Goal: Obtain resource: Download file/media

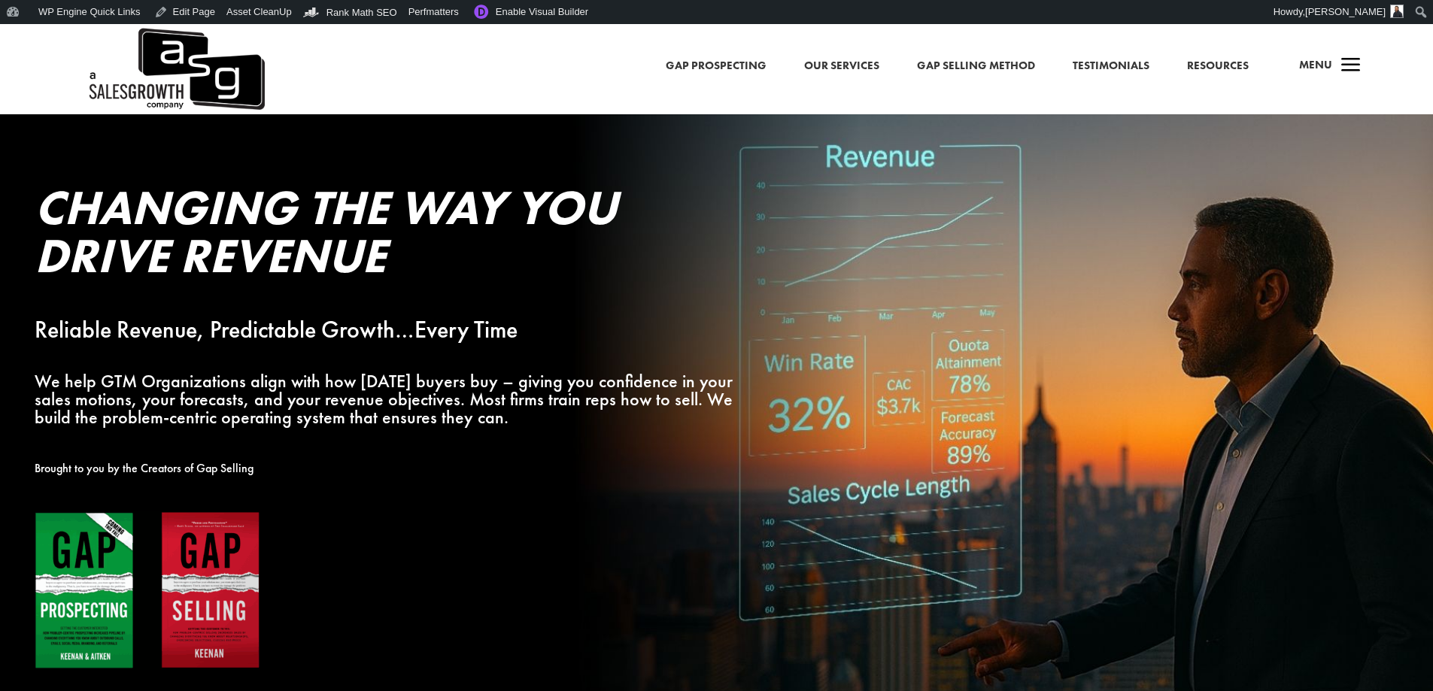
click at [1333, 66] on div "a Menu" at bounding box center [1324, 69] width 72 height 36
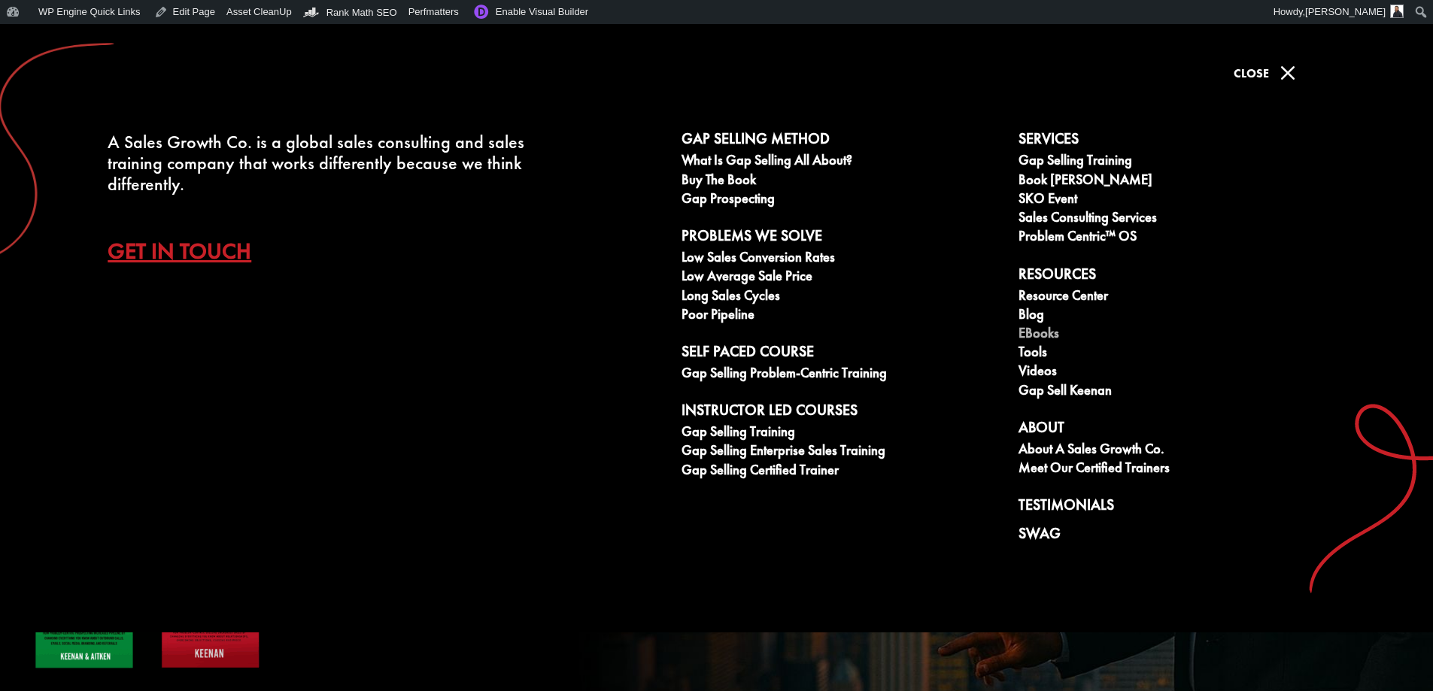
click at [1035, 332] on link "eBooks" at bounding box center [1178, 335] width 320 height 19
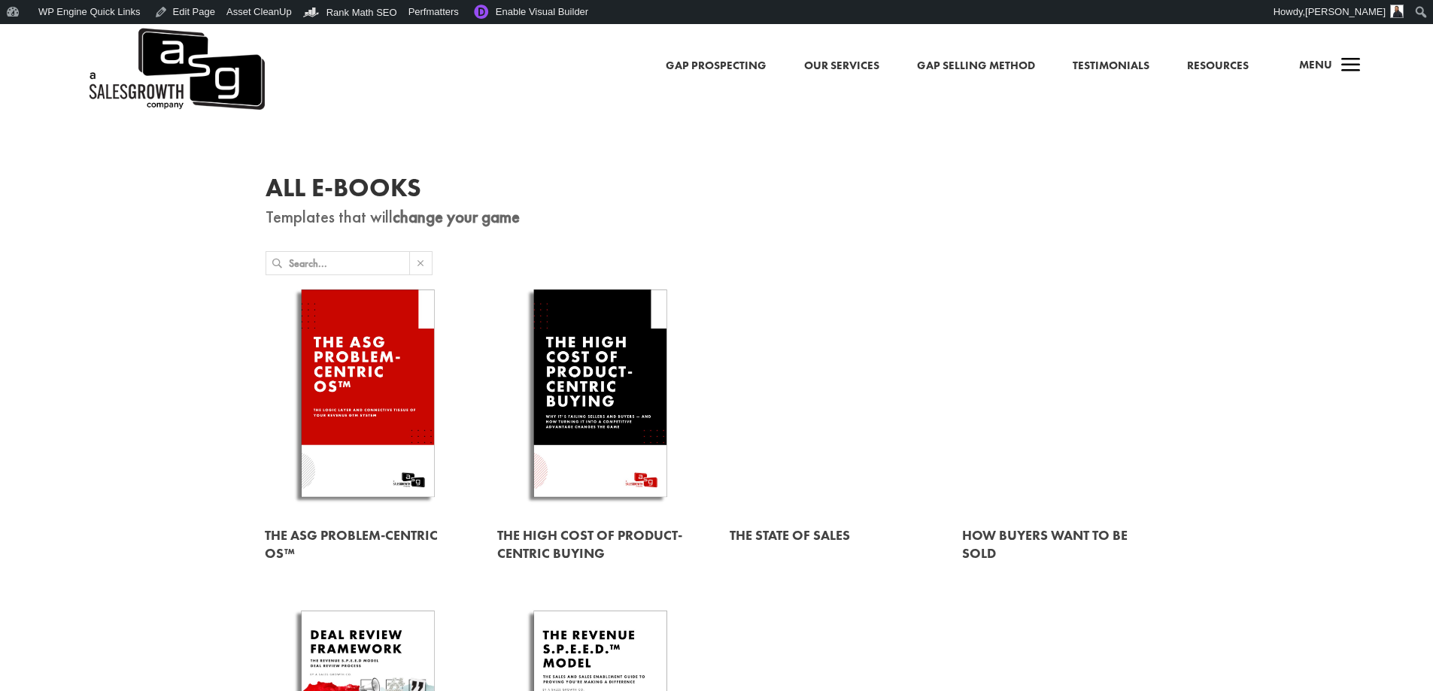
scroll to position [301, 0]
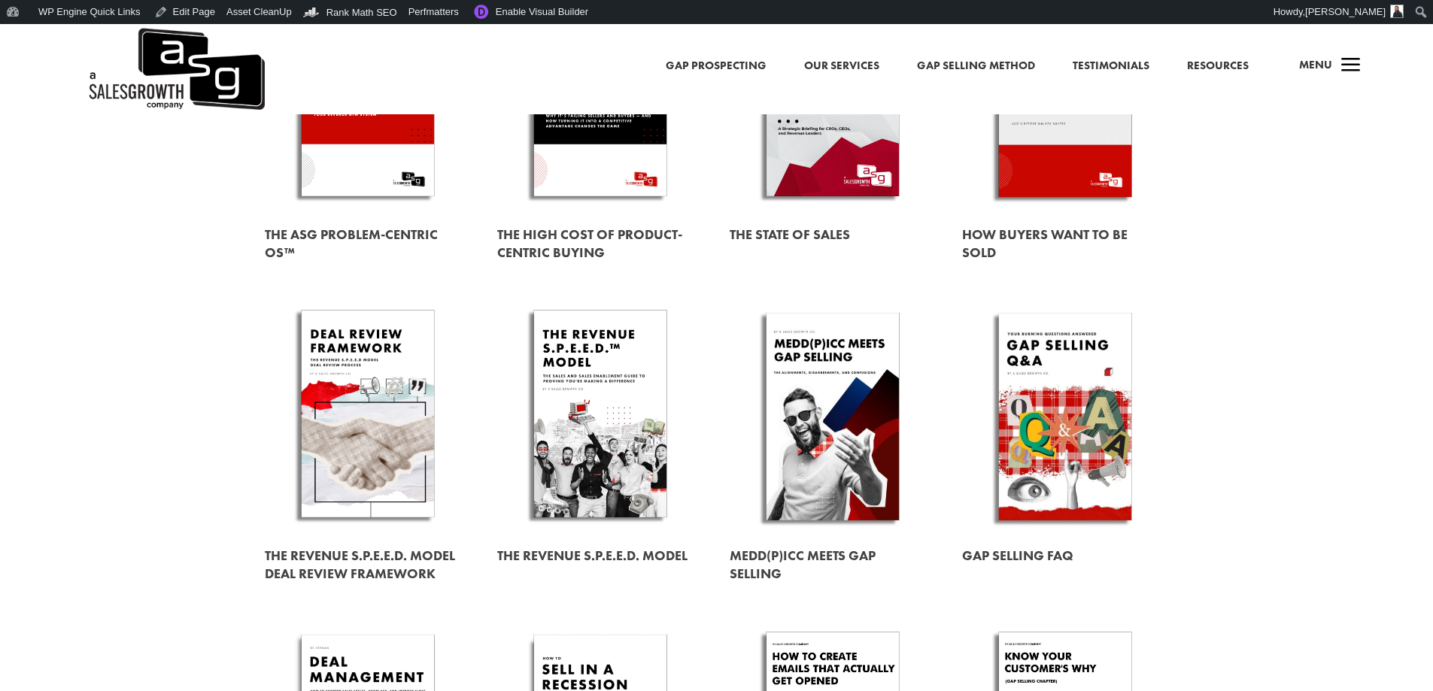
click at [1325, 64] on span "Menu" at bounding box center [1315, 64] width 33 height 15
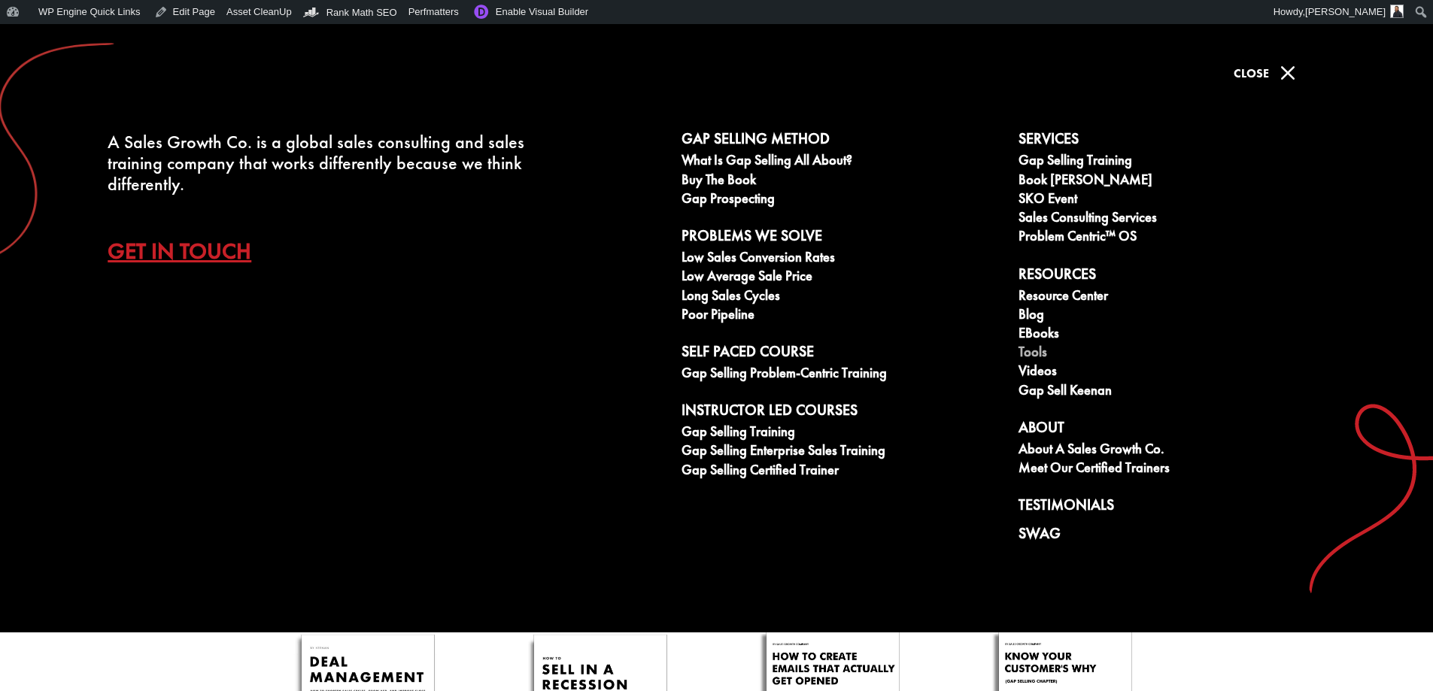
click at [1030, 350] on link "Tools" at bounding box center [1178, 353] width 320 height 19
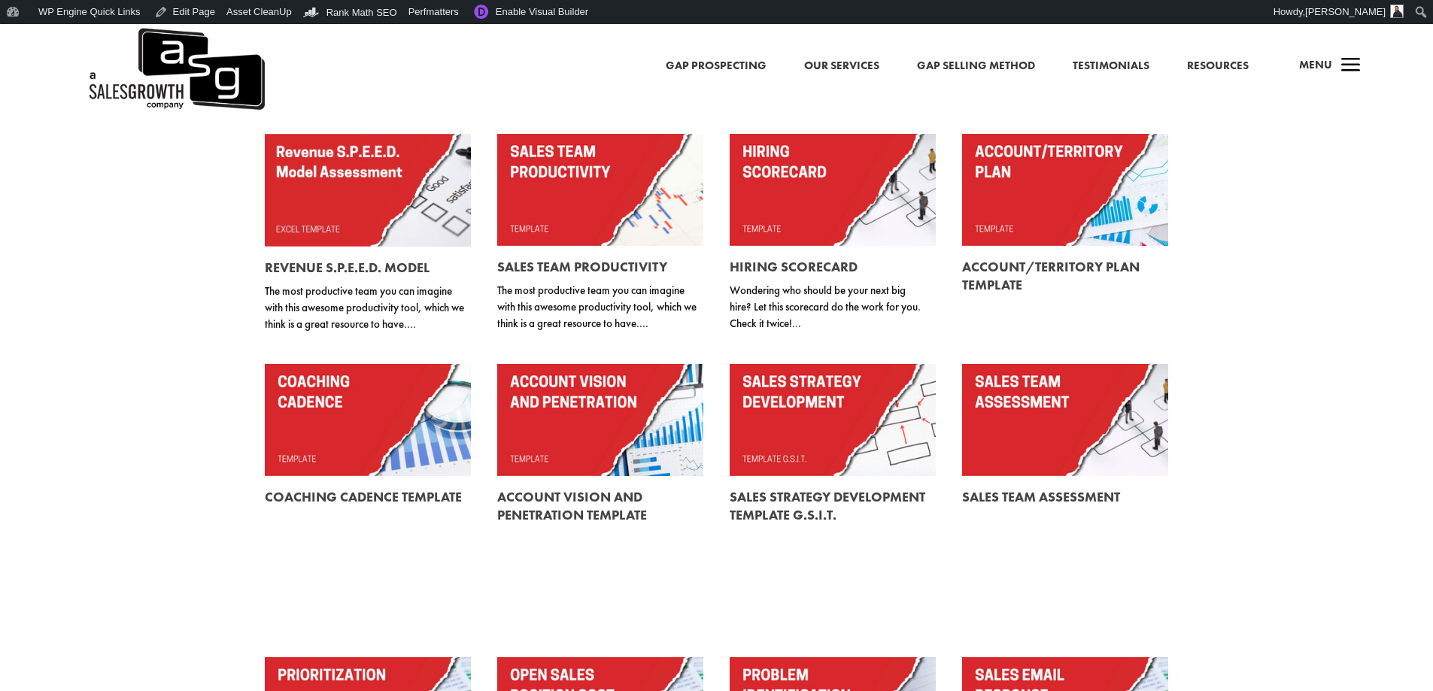
scroll to position [451, 0]
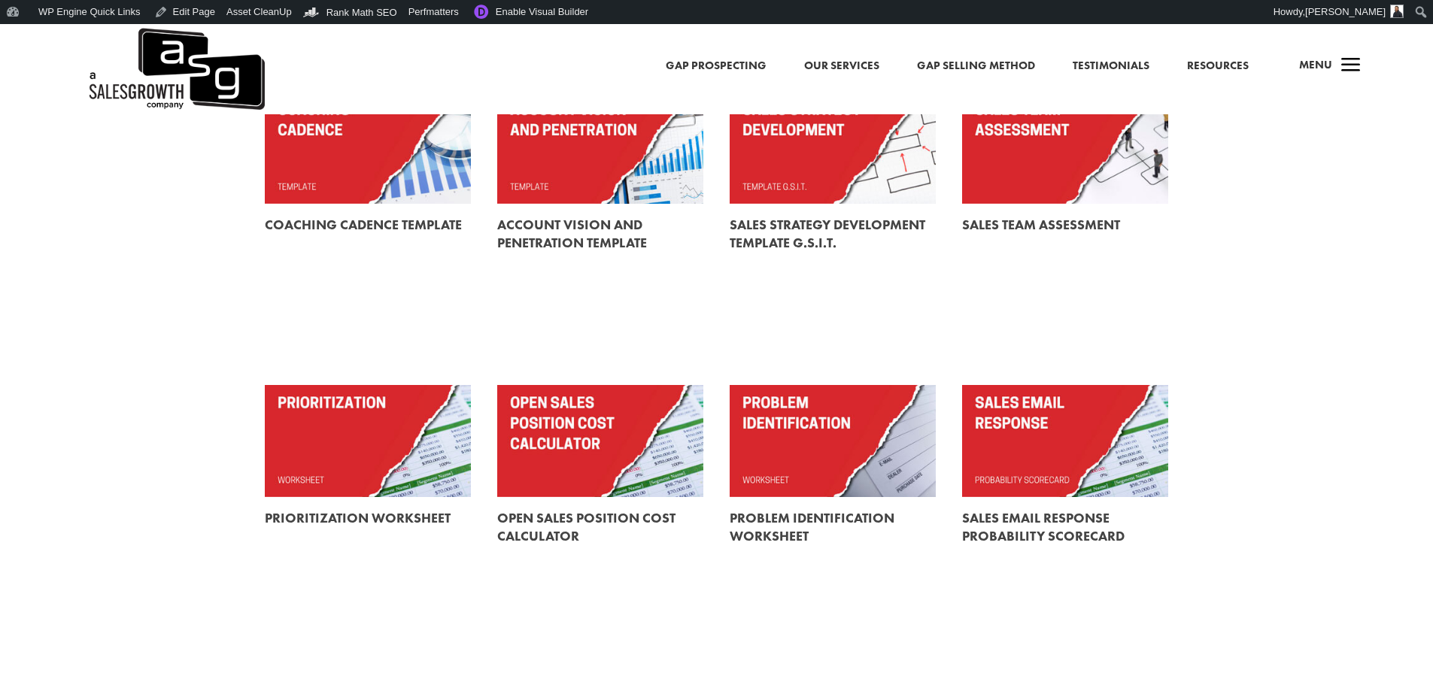
click at [838, 402] on link at bounding box center [833, 441] width 206 height 112
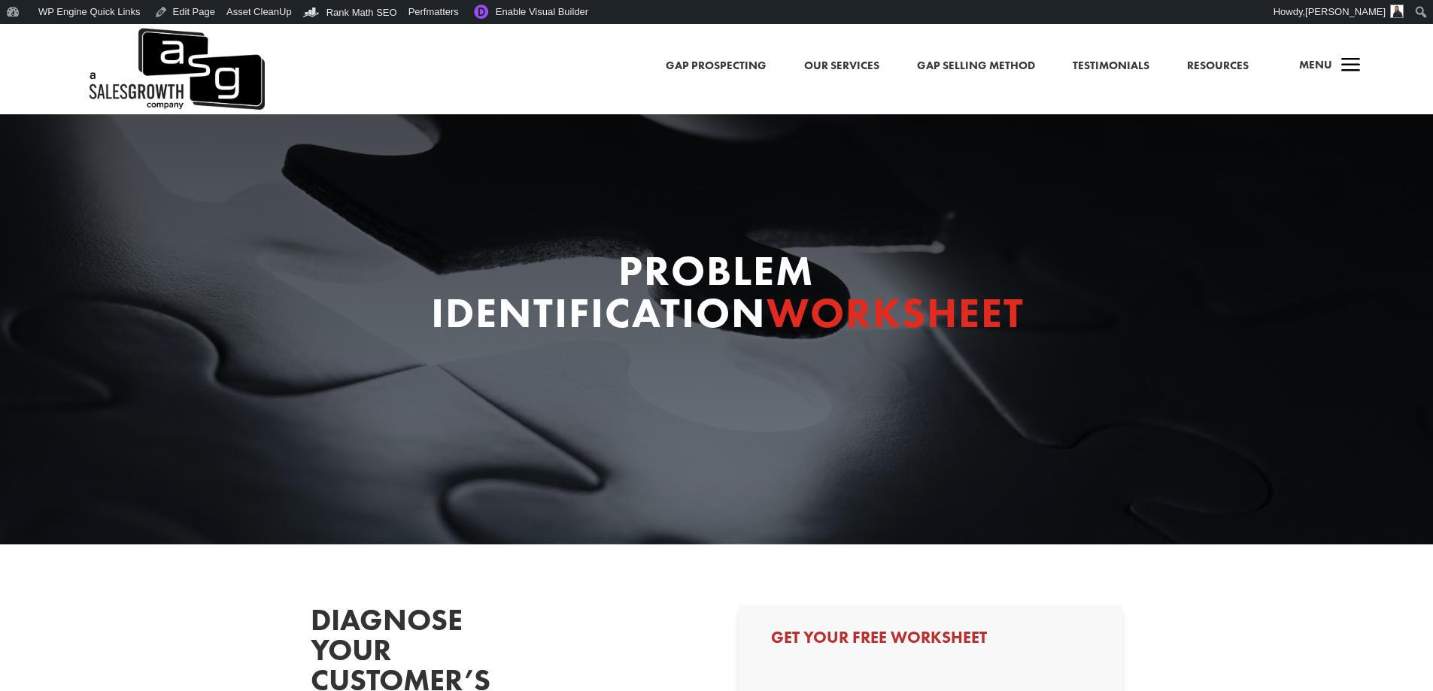
select select "Other"
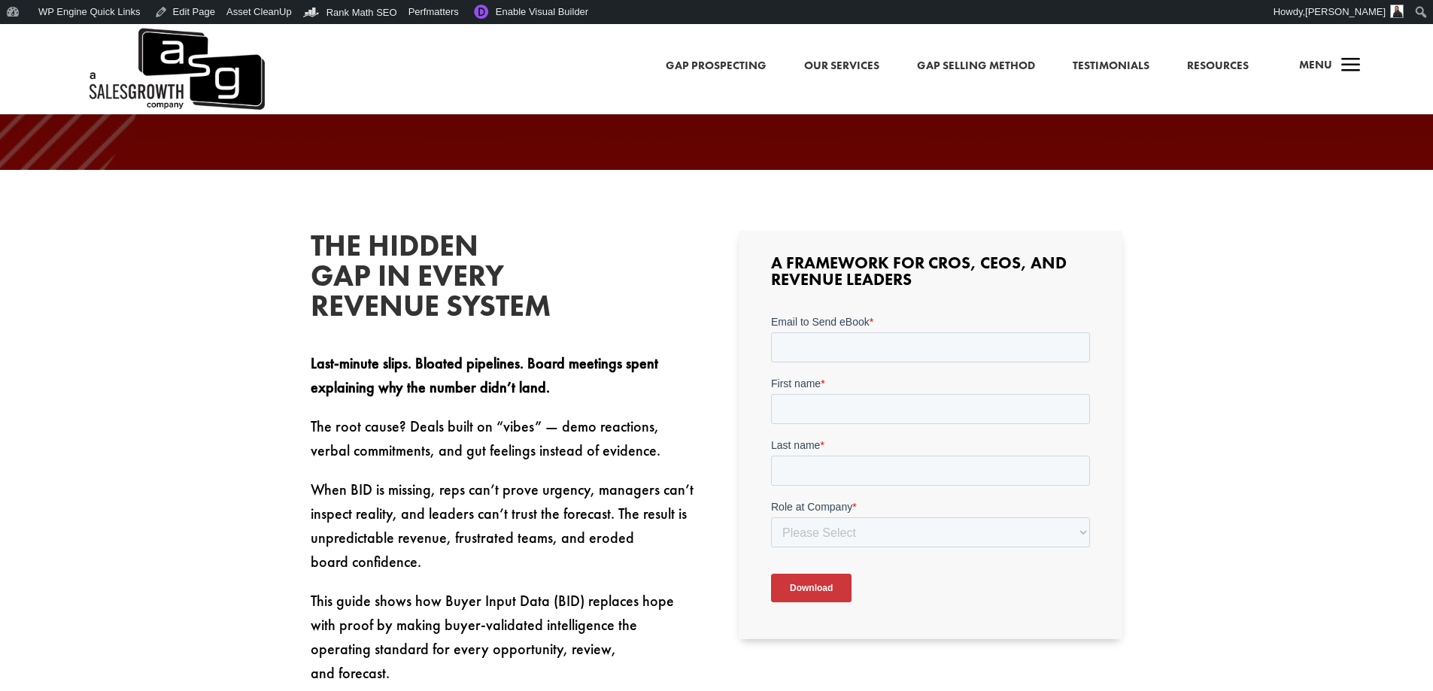
scroll to position [376, 0]
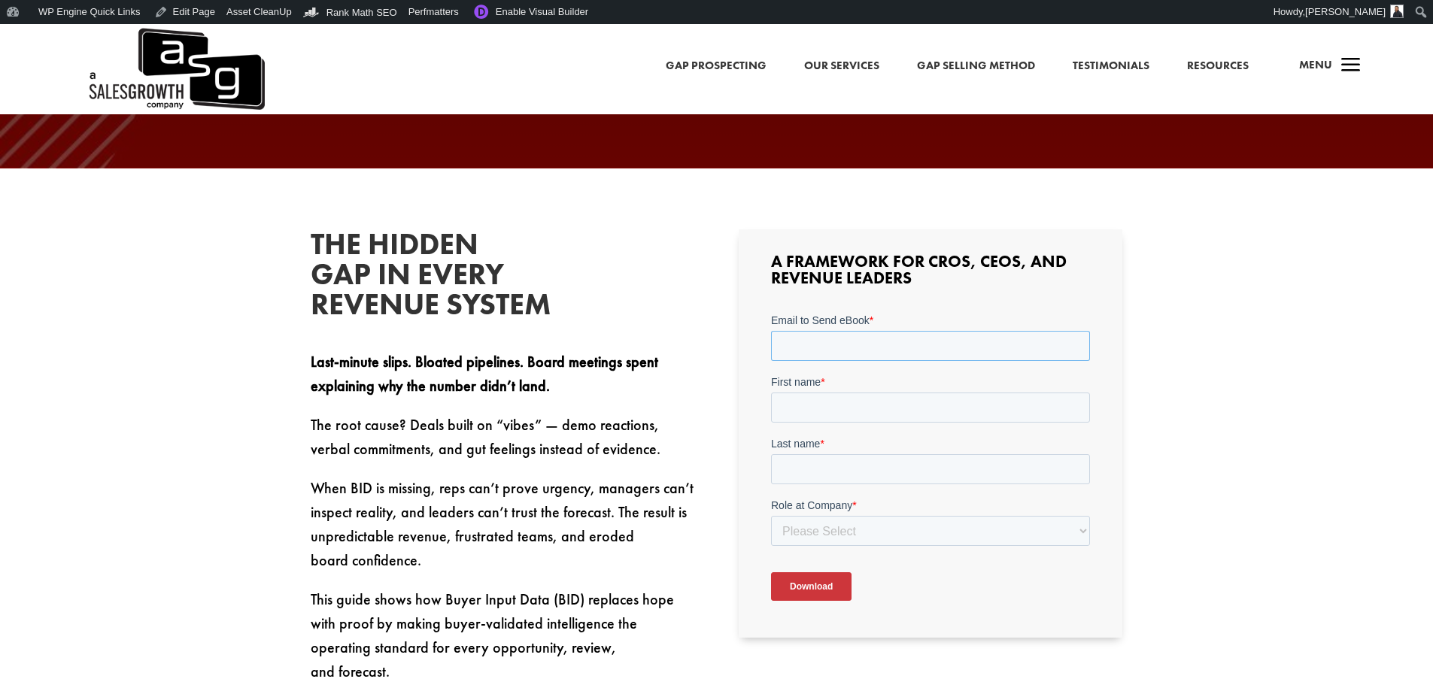
drag, startPoint x: 833, startPoint y: 341, endPoint x: 854, endPoint y: 361, distance: 29.3
click at [833, 341] on input "Email to Send eBook *" at bounding box center [930, 346] width 319 height 30
type input "sean@salesgrowth.com"
drag, startPoint x: 833, startPoint y: 410, endPoint x: 828, endPoint y: 420, distance: 11.5
click at [833, 410] on input "First name *" at bounding box center [930, 408] width 319 height 30
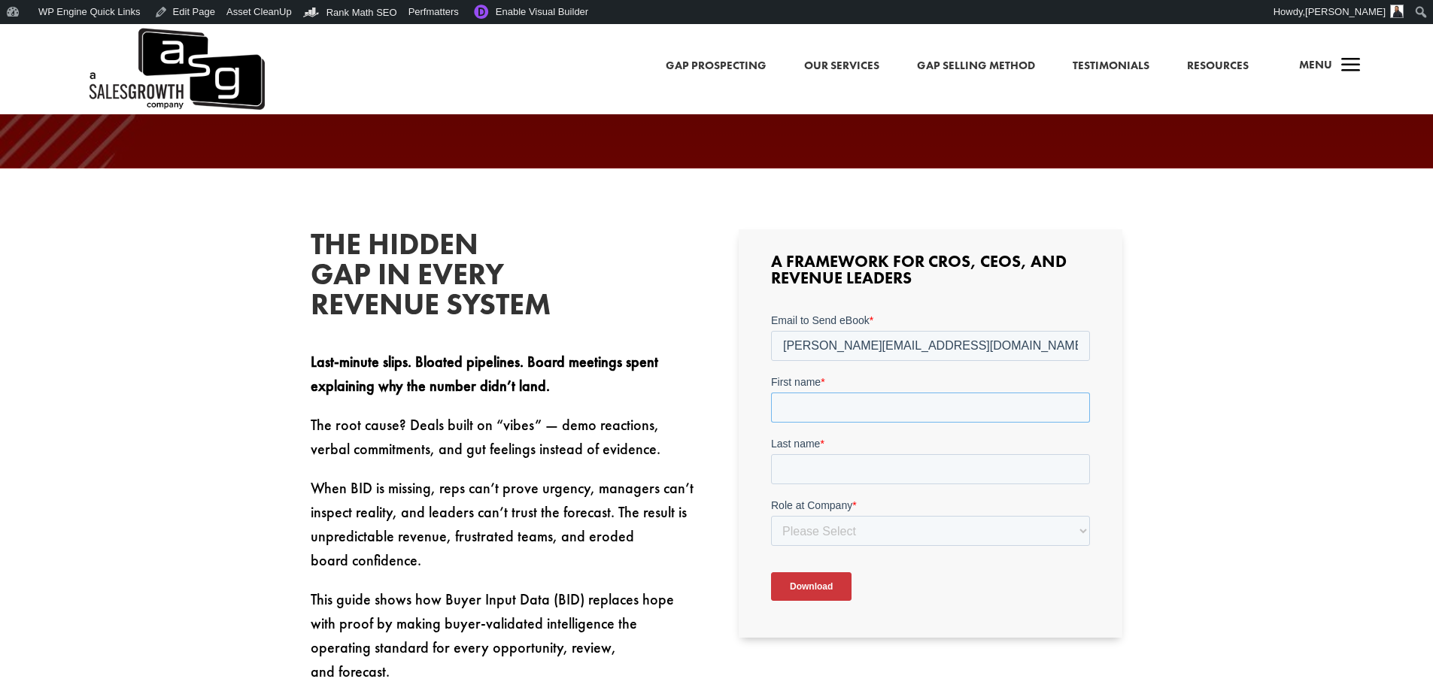
type input "Sean"
click at [844, 467] on input "Last name *" at bounding box center [930, 469] width 319 height 30
type input "Finlay"
drag, startPoint x: 864, startPoint y: 527, endPoint x: 839, endPoint y: 535, distance: 25.9
click at [864, 527] on select "Please Select C-Level (CRO, CSO, etc) Senior Leadership (VP of Sales, VP of Ena…" at bounding box center [930, 531] width 319 height 30
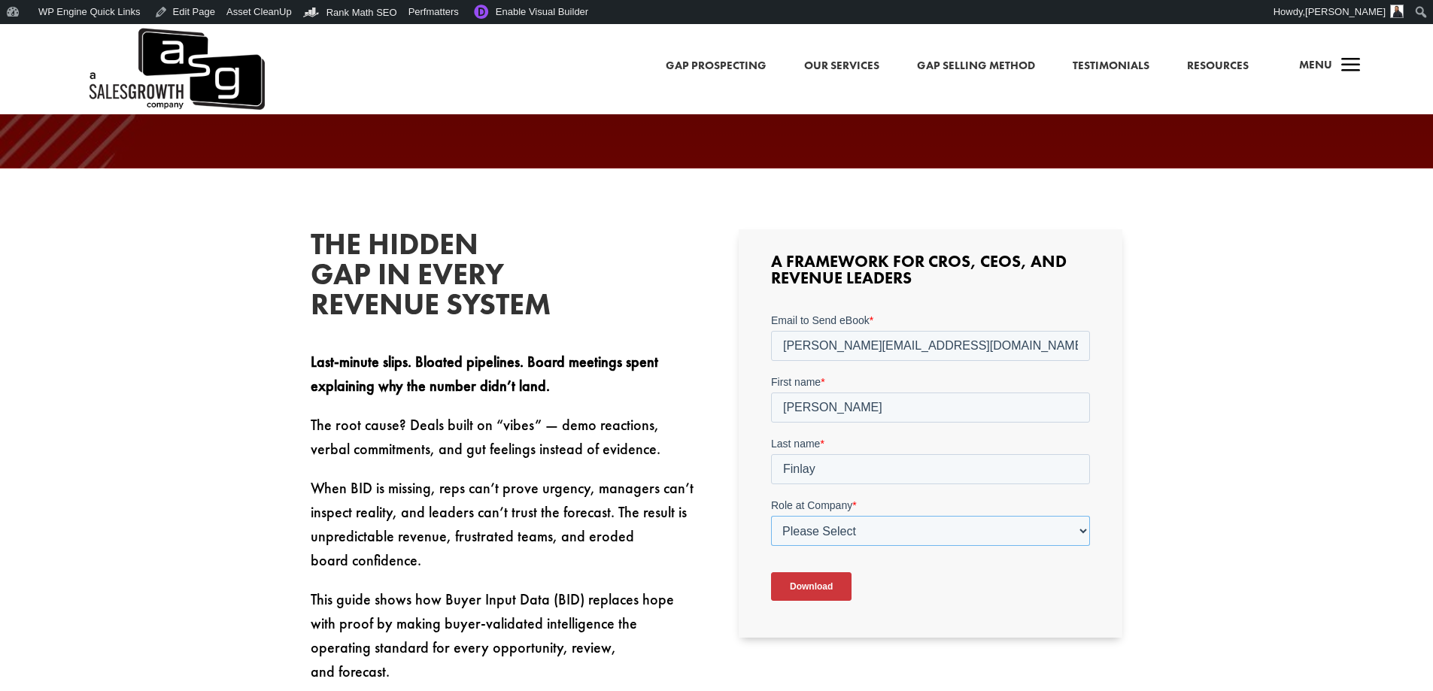
select select "Other"
click at [771, 516] on select "Please Select C-Level (CRO, CSO, etc) Senior Leadership (VP of Sales, VP of Ena…" at bounding box center [930, 531] width 319 height 30
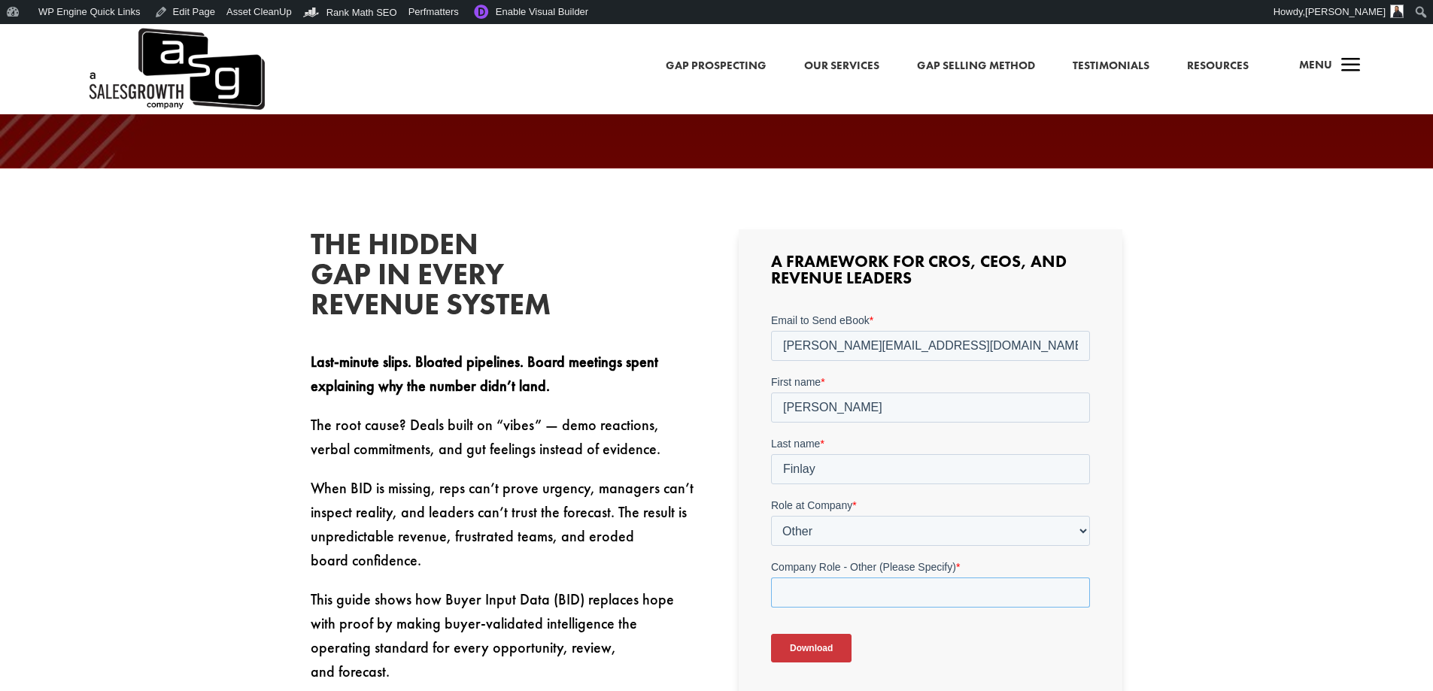
click at [840, 586] on input "Company Role - Other (Please Specify) *" at bounding box center [930, 593] width 319 height 30
type input "Marketing"
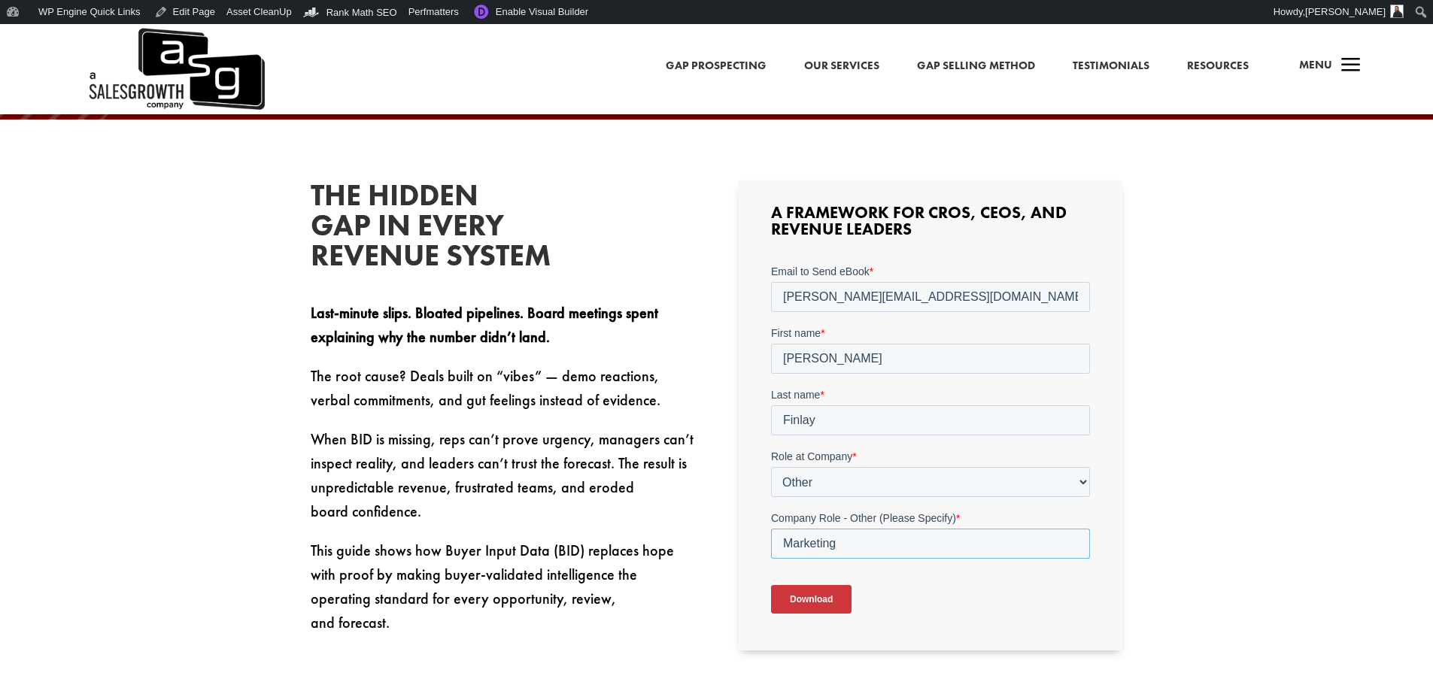
scroll to position [451, 0]
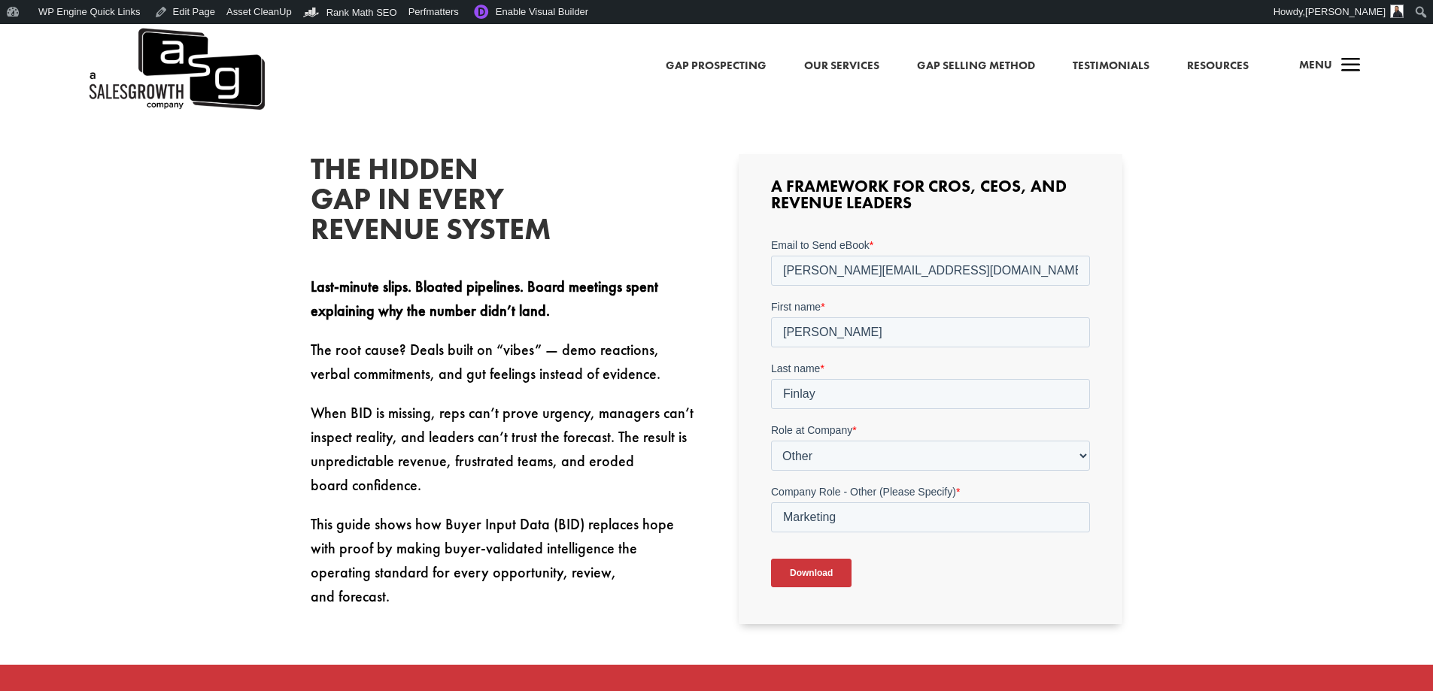
click at [809, 575] on input "Download" at bounding box center [811, 573] width 80 height 29
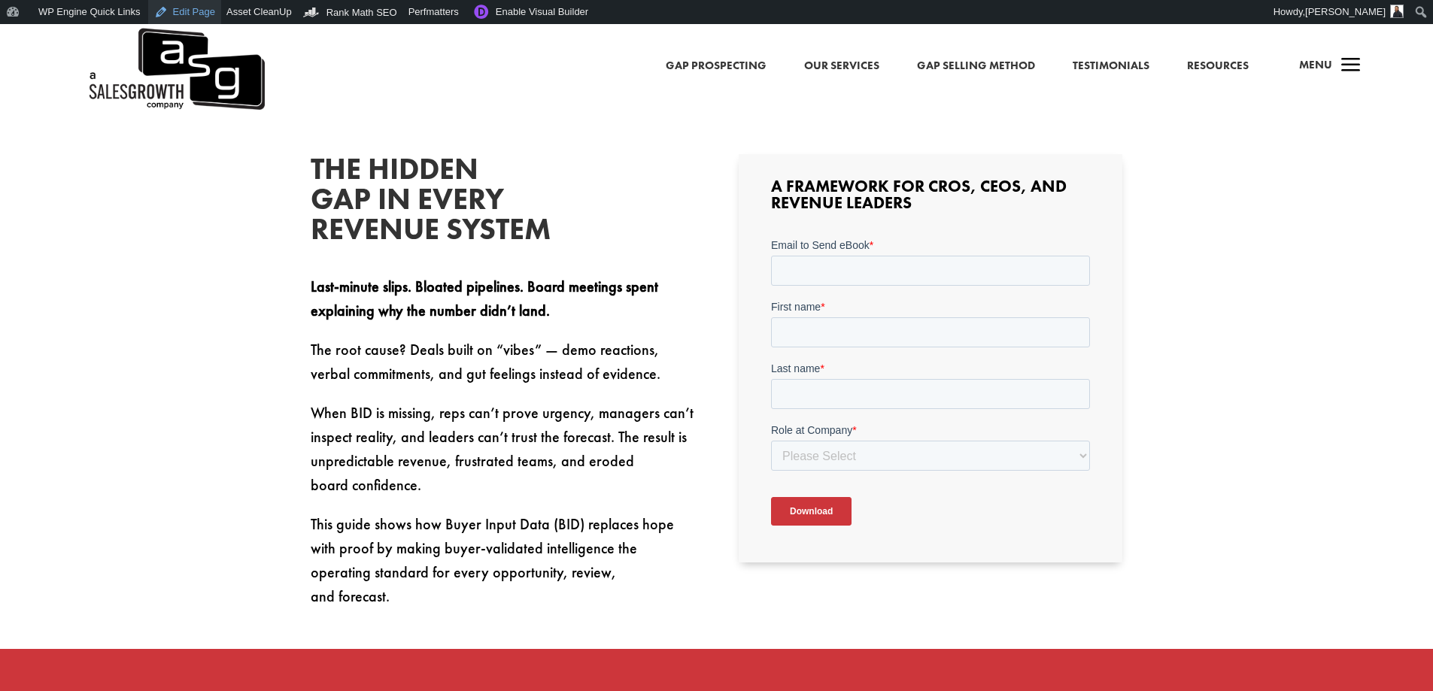
click at [186, 10] on link "Edit Page" at bounding box center [184, 12] width 73 height 24
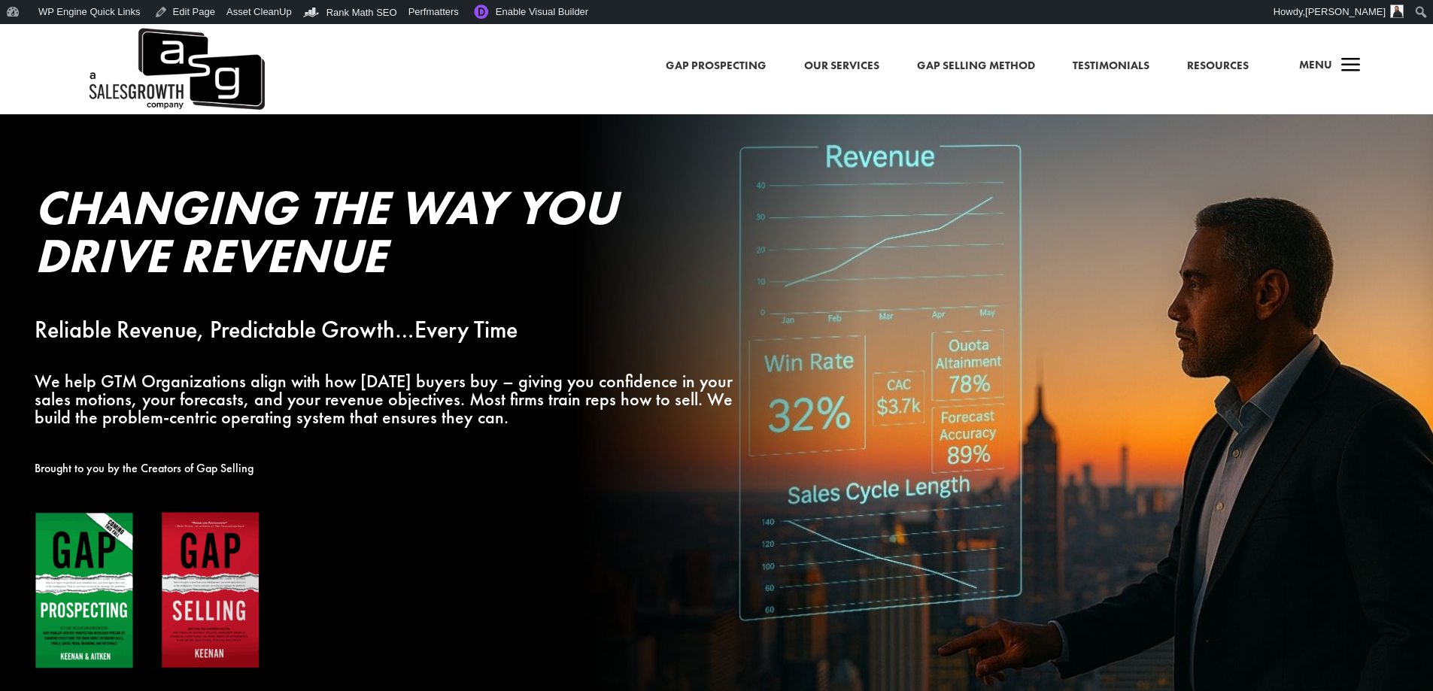
click at [1329, 53] on h4 "Menu" at bounding box center [1315, 69] width 33 height 36
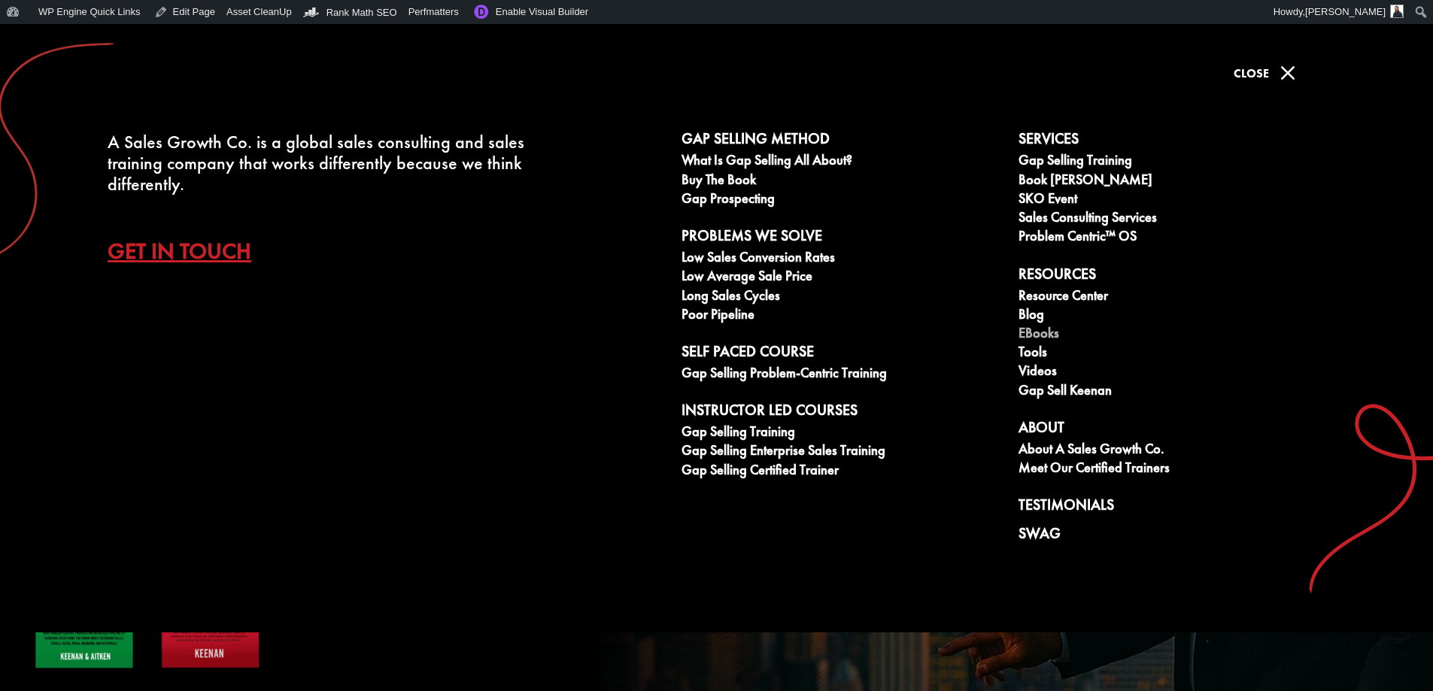
click at [1031, 332] on link "eBooks" at bounding box center [1178, 335] width 320 height 19
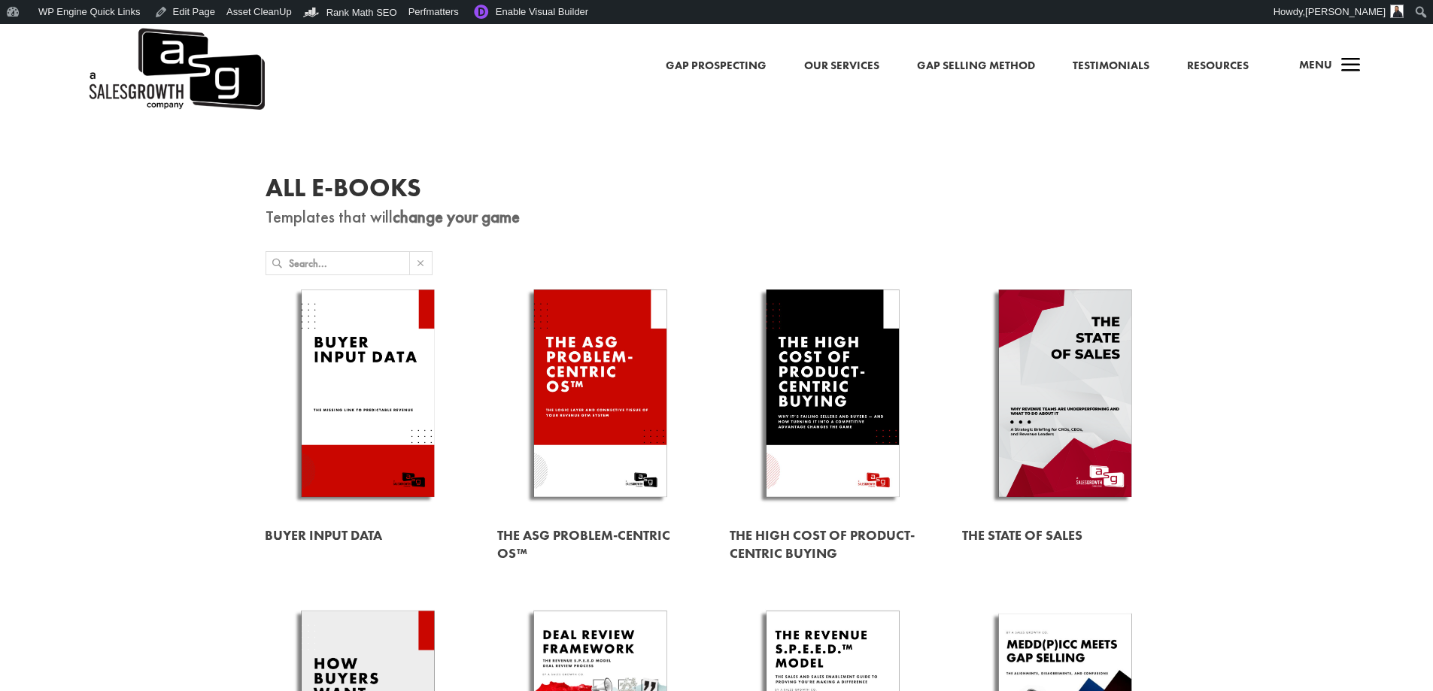
click at [392, 416] on link at bounding box center [368, 396] width 206 height 235
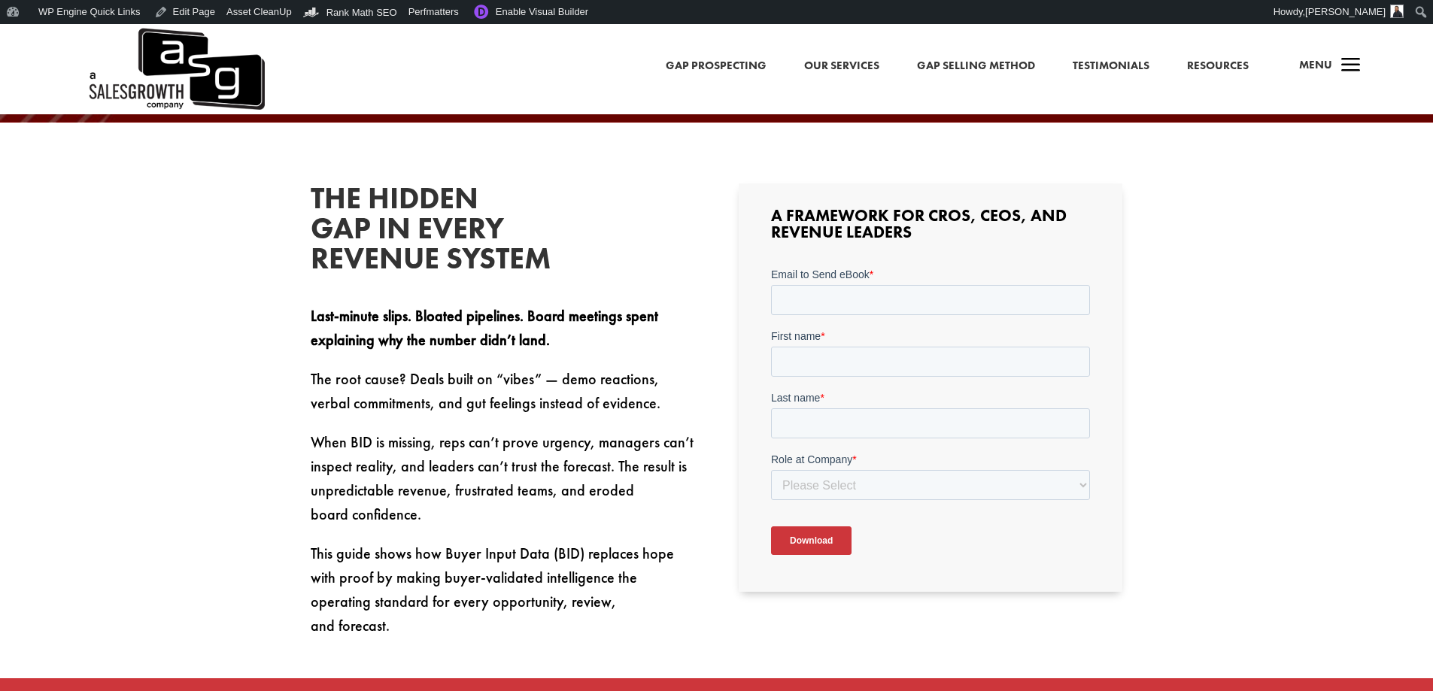
scroll to position [420, 0]
